Goal: Task Accomplishment & Management: Use online tool/utility

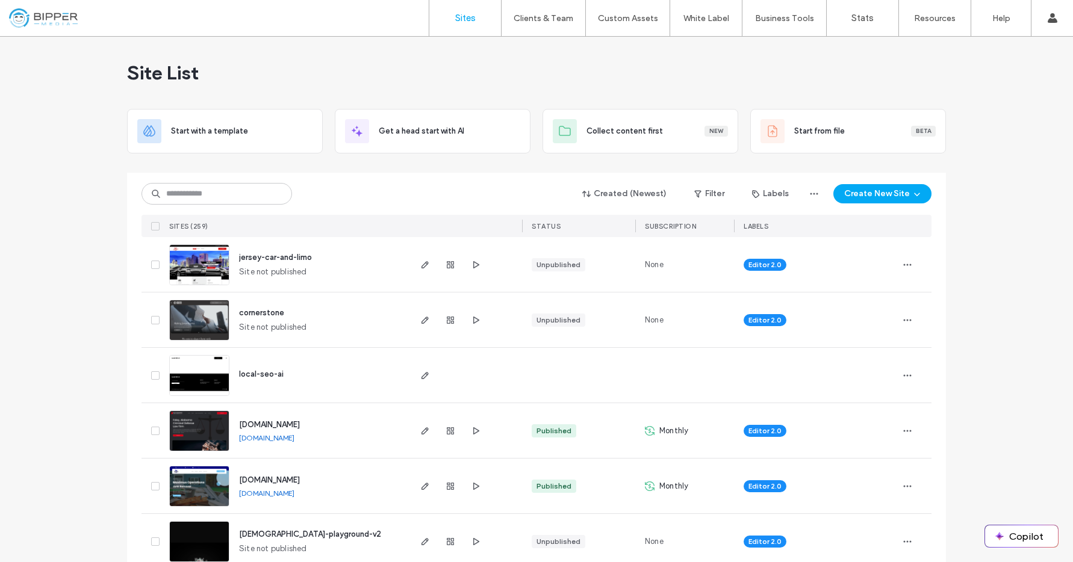
drag, startPoint x: 456, startPoint y: 196, endPoint x: 471, endPoint y: 193, distance: 14.9
click at [456, 197] on div "Created (Newest) Filter Labels Create New Site" at bounding box center [536, 193] width 790 height 23
click at [912, 194] on icon "button" at bounding box center [917, 194] width 10 height 10
drag, startPoint x: 449, startPoint y: 198, endPoint x: 423, endPoint y: 211, distance: 29.4
click at [449, 198] on div "Created (Newest) Filter Labels Create New Site" at bounding box center [536, 193] width 790 height 23
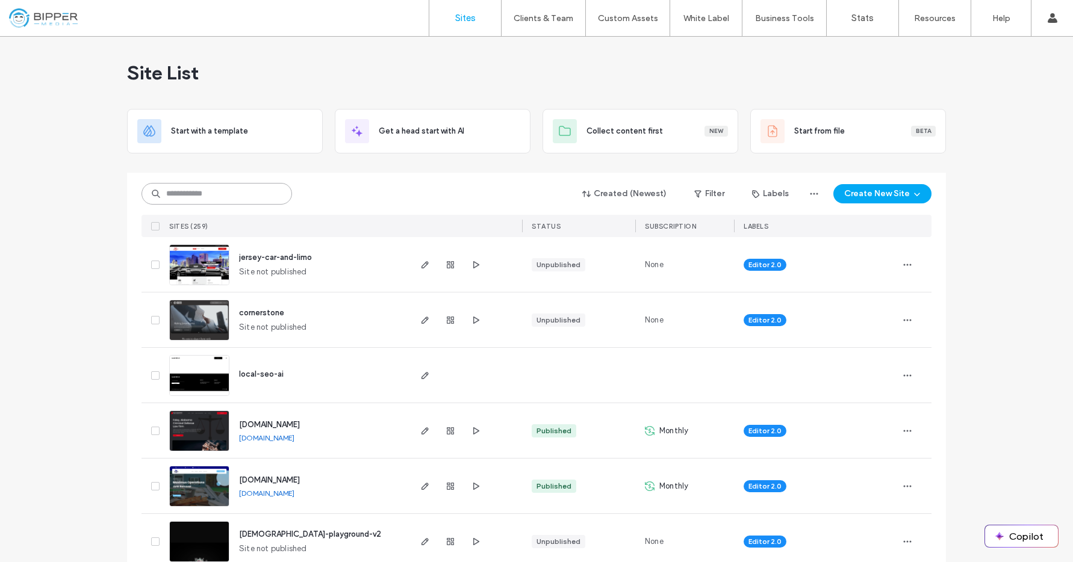
click at [257, 198] on input at bounding box center [216, 194] width 151 height 22
drag, startPoint x: 433, startPoint y: 180, endPoint x: 455, endPoint y: 177, distance: 21.9
click at [433, 180] on div "Created (Newest) Filter Labels Create New Site SITES (259) STATUS SUBSCRIPTION …" at bounding box center [536, 205] width 790 height 64
click at [473, 23] on link "Sites" at bounding box center [465, 18] width 72 height 36
click at [459, 61] on div "Site List" at bounding box center [536, 73] width 819 height 72
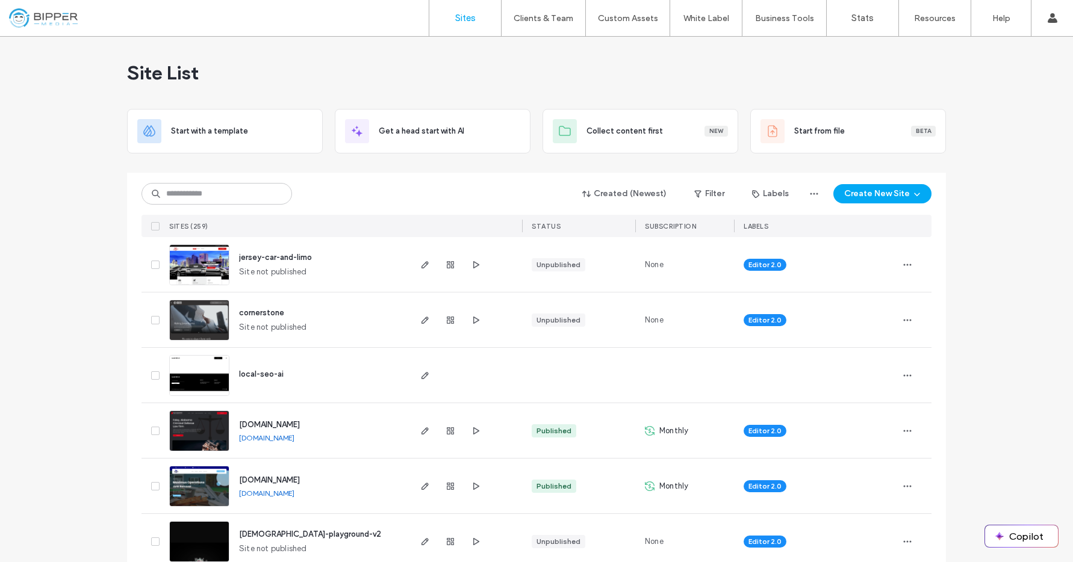
click at [899, 194] on button "Create New Site" at bounding box center [882, 193] width 98 height 19
drag, startPoint x: 364, startPoint y: 199, endPoint x: 311, endPoint y: 204, distance: 53.8
click at [364, 199] on div "Created (Newest) Filter Labels Create New Site" at bounding box center [536, 193] width 790 height 23
